Goal: Information Seeking & Learning: Find specific fact

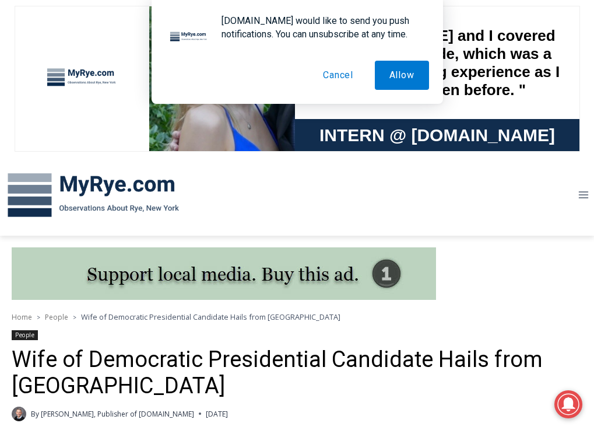
click at [331, 72] on button "Cancel" at bounding box center [337, 75] width 59 height 29
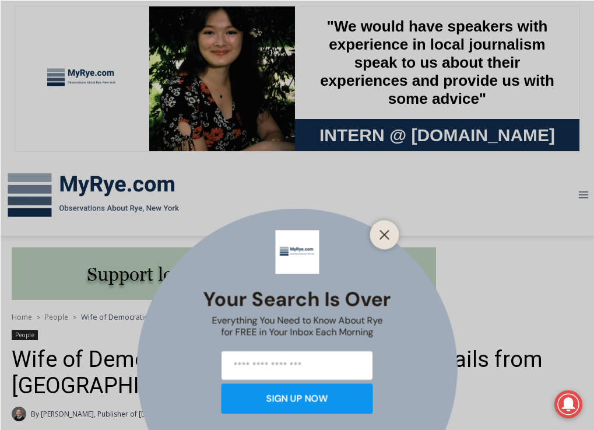
click at [568, 158] on div "Your Search is Over Everything You Need to Know About Rye for FREE in Your Inbo…" at bounding box center [297, 215] width 594 height 430
click at [570, 165] on div "Your Search is Over Everything You Need to Know About Rye for FREE in Your Inbo…" at bounding box center [297, 215] width 594 height 430
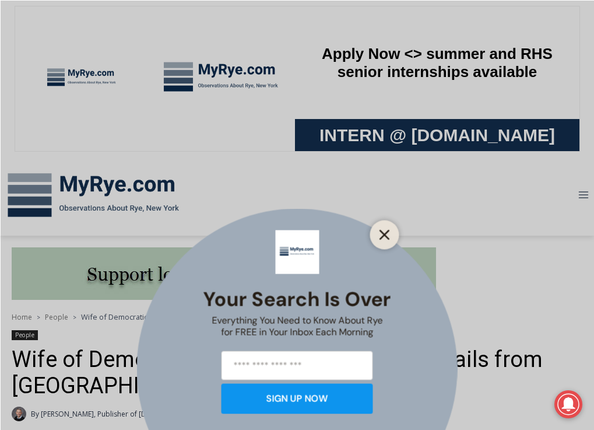
click at [388, 230] on line "Close" at bounding box center [384, 234] width 8 height 8
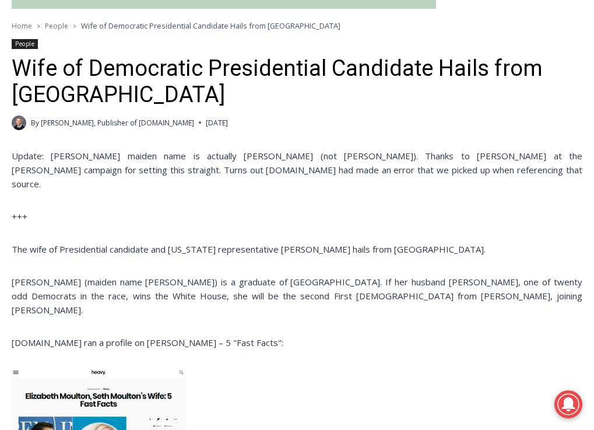
scroll to position [307, 0]
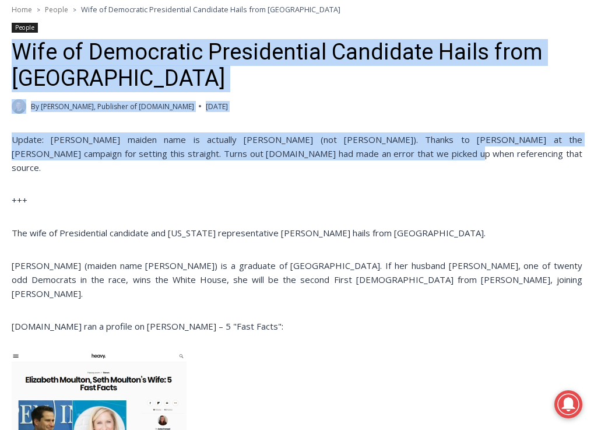
drag, startPoint x: 2, startPoint y: 125, endPoint x: 250, endPoint y: 248, distance: 276.5
click at [250, 248] on div "Home > People > Wife of Democratic Presidential Candidate [PERSON_NAME] from Ry…" at bounding box center [297, 333] width 571 height 661
copy div "Wife of Democratic Presidential Candidate Hails from Rye By [PERSON_NAME], Publ…"
